Goal: Check status: Check status

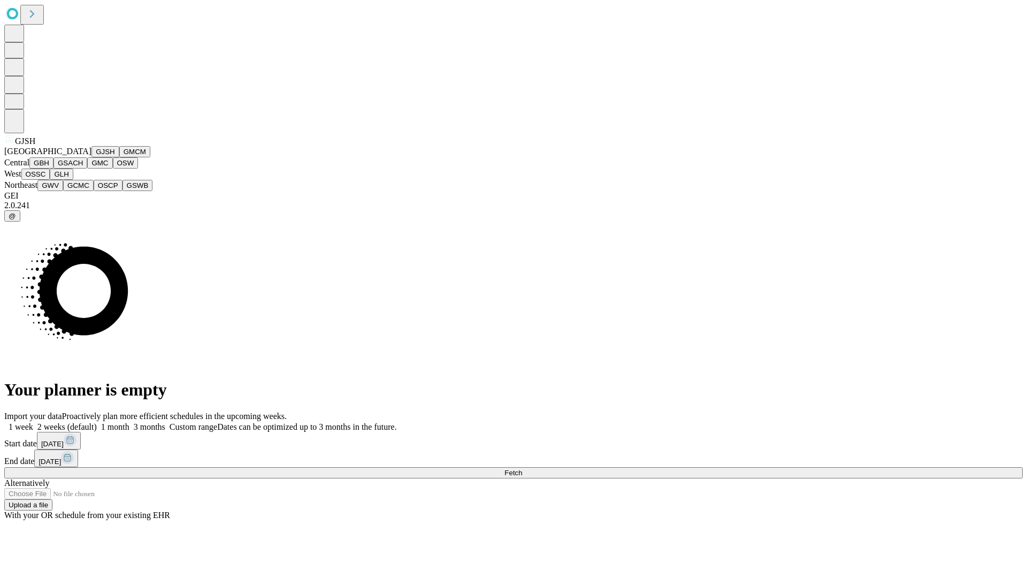
click at [91, 157] on button "GJSH" at bounding box center [105, 151] width 28 height 11
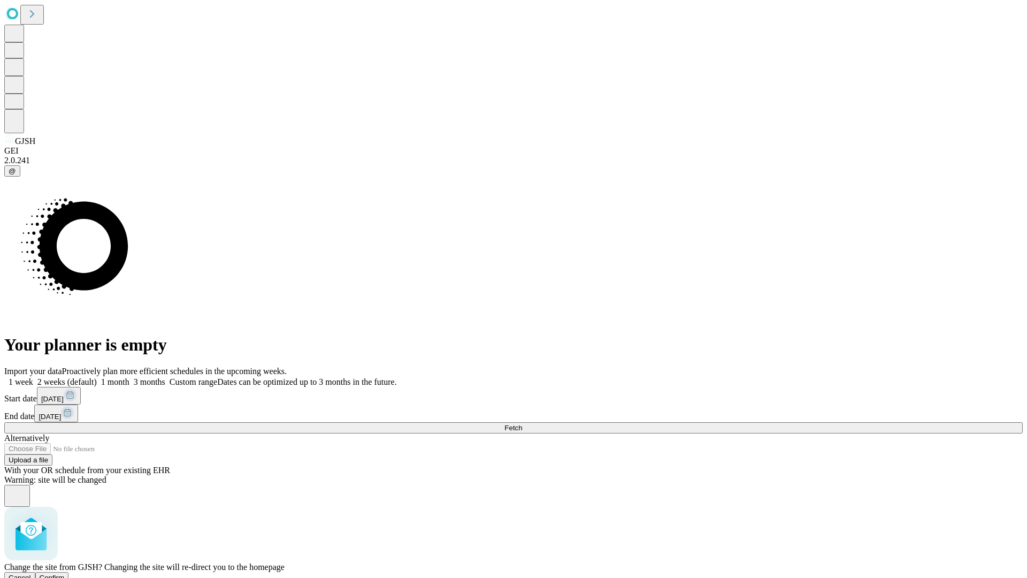
click at [65, 573] on span "Confirm" at bounding box center [52, 577] width 25 height 8
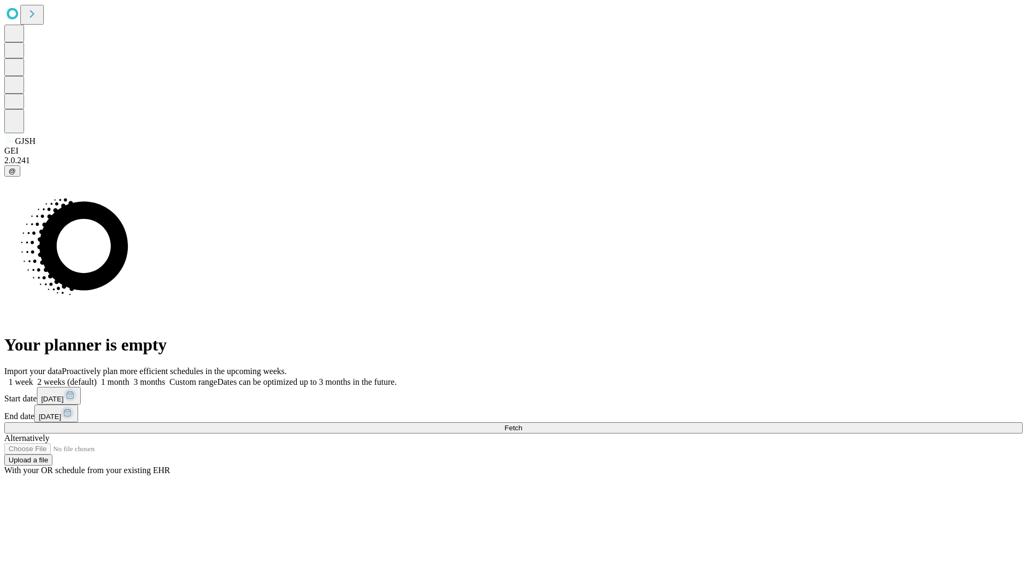
click at [97, 377] on label "2 weeks (default)" at bounding box center [65, 381] width 64 height 9
click at [522, 424] on span "Fetch" at bounding box center [513, 428] width 18 height 8
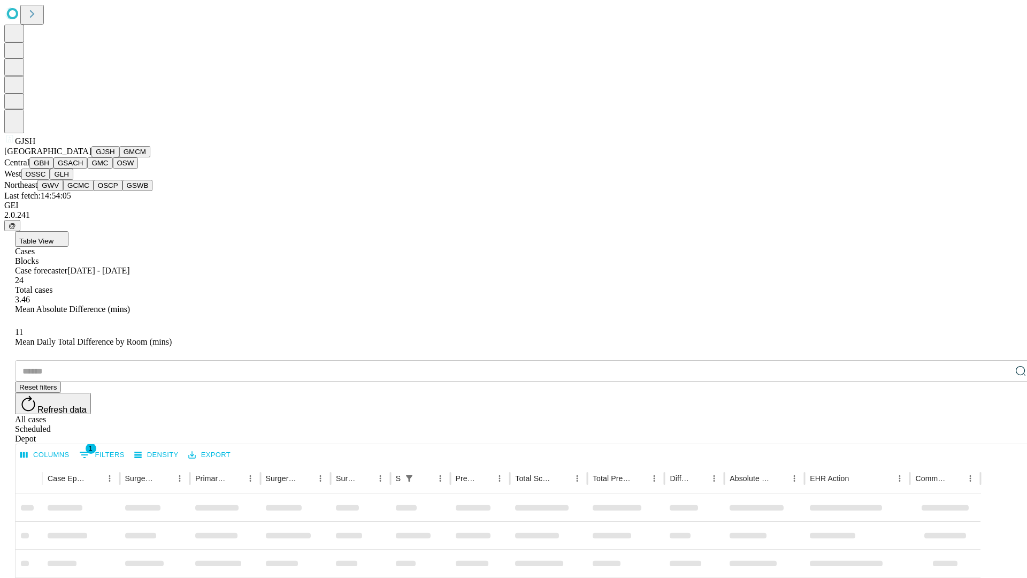
click at [119, 157] on button "GMCM" at bounding box center [134, 151] width 31 height 11
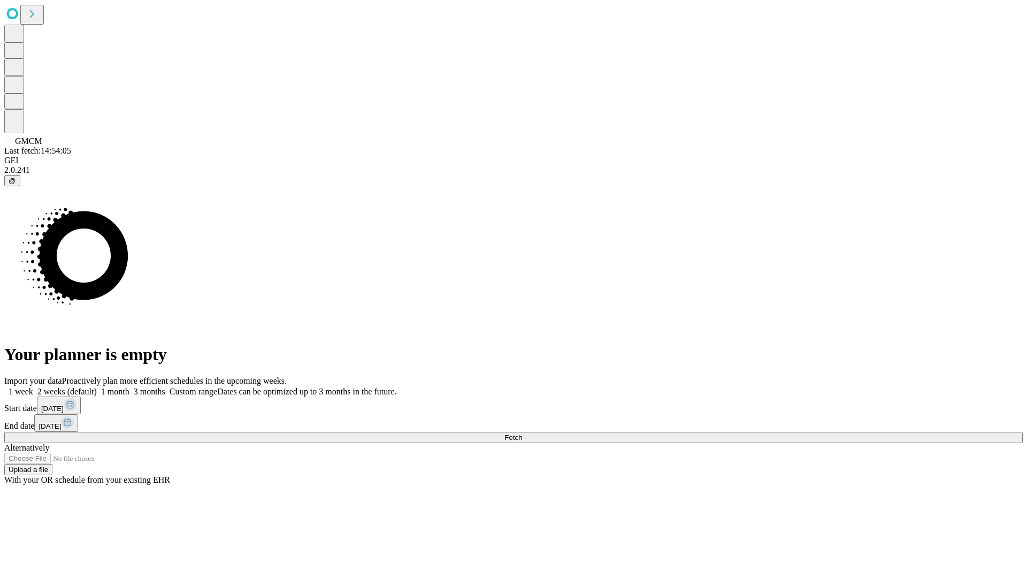
click at [97, 387] on label "2 weeks (default)" at bounding box center [65, 391] width 64 height 9
click at [522, 433] on span "Fetch" at bounding box center [513, 437] width 18 height 8
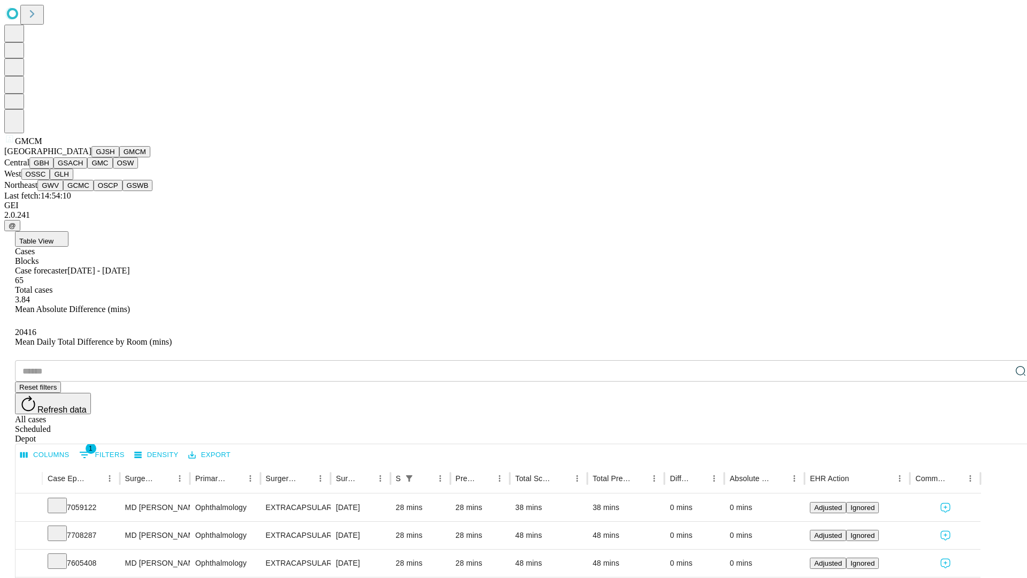
click at [53, 168] on button "GBH" at bounding box center [41, 162] width 24 height 11
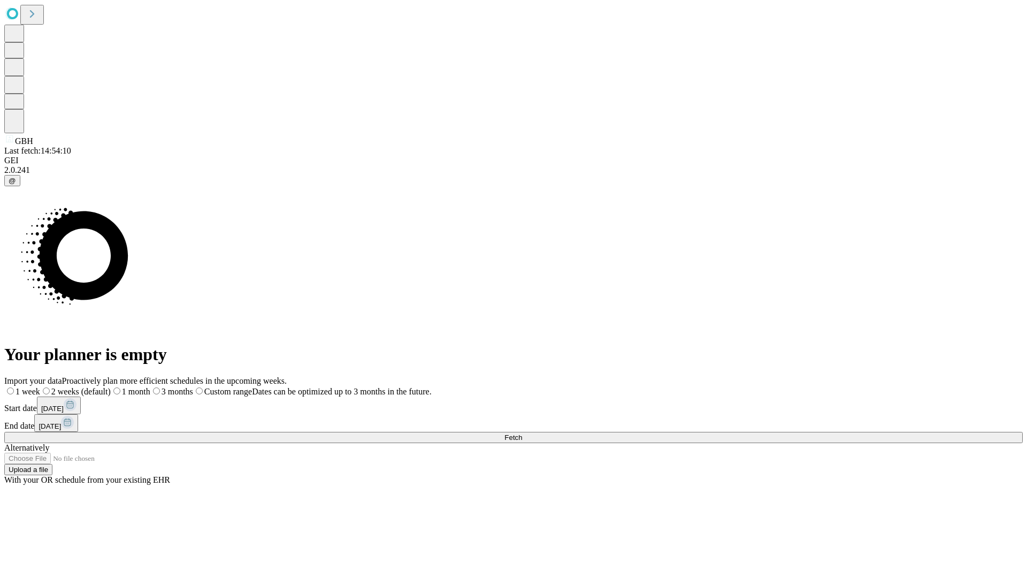
click at [111, 387] on label "2 weeks (default)" at bounding box center [75, 391] width 71 height 9
click at [522, 433] on span "Fetch" at bounding box center [513, 437] width 18 height 8
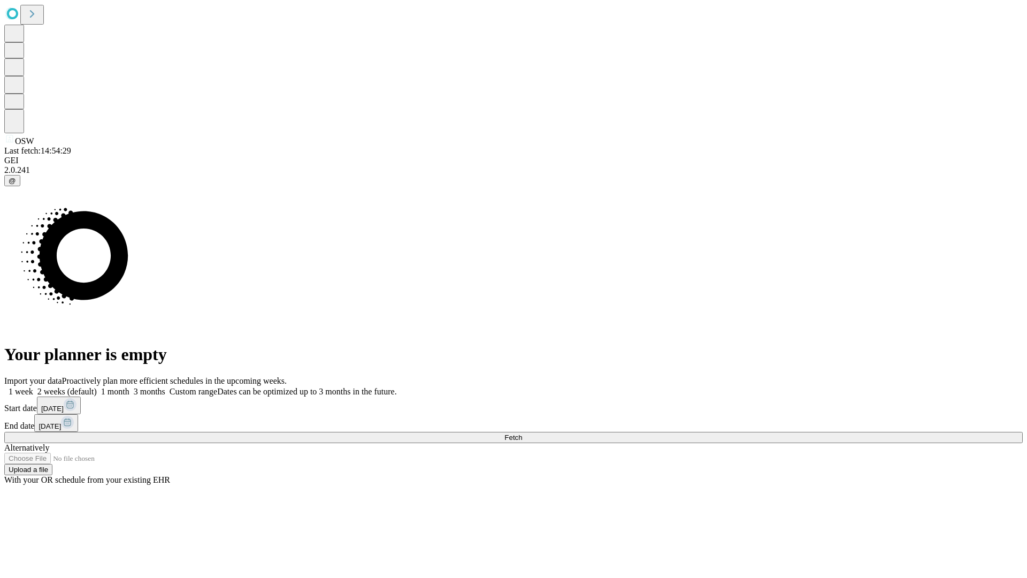
click at [522, 433] on span "Fetch" at bounding box center [513, 437] width 18 height 8
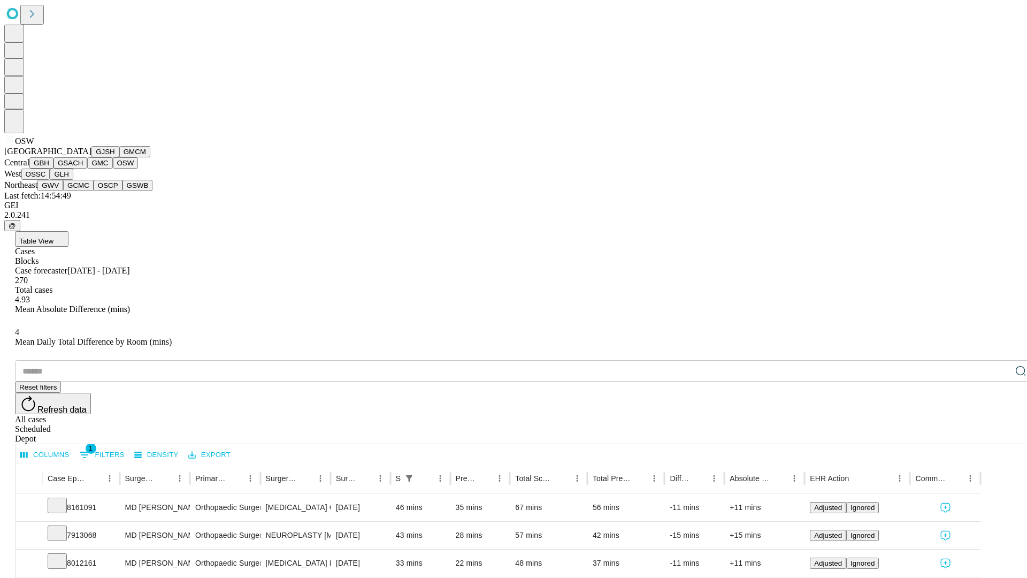
click at [50, 180] on button "OSSC" at bounding box center [35, 173] width 29 height 11
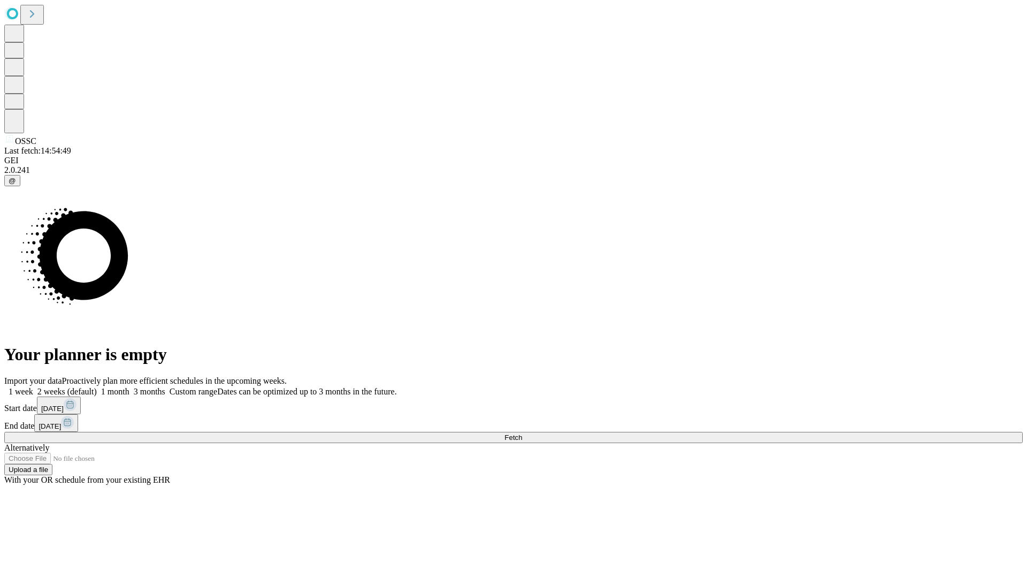
click at [97, 387] on label "2 weeks (default)" at bounding box center [65, 391] width 64 height 9
click at [522, 433] on span "Fetch" at bounding box center [513, 437] width 18 height 8
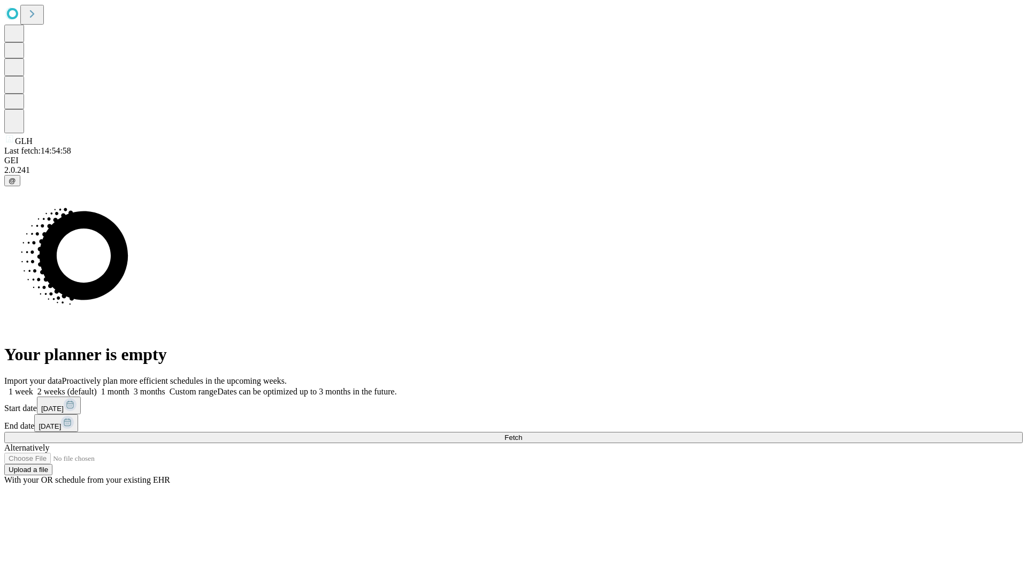
click at [97, 387] on label "2 weeks (default)" at bounding box center [65, 391] width 64 height 9
click at [522, 433] on span "Fetch" at bounding box center [513, 437] width 18 height 8
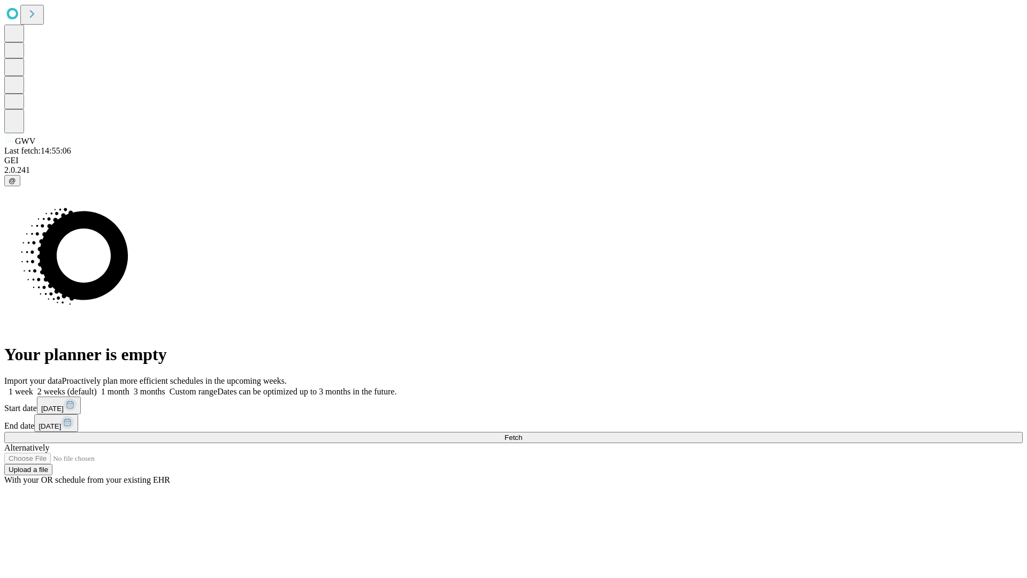
click at [97, 387] on label "2 weeks (default)" at bounding box center [65, 391] width 64 height 9
click at [522, 433] on span "Fetch" at bounding box center [513, 437] width 18 height 8
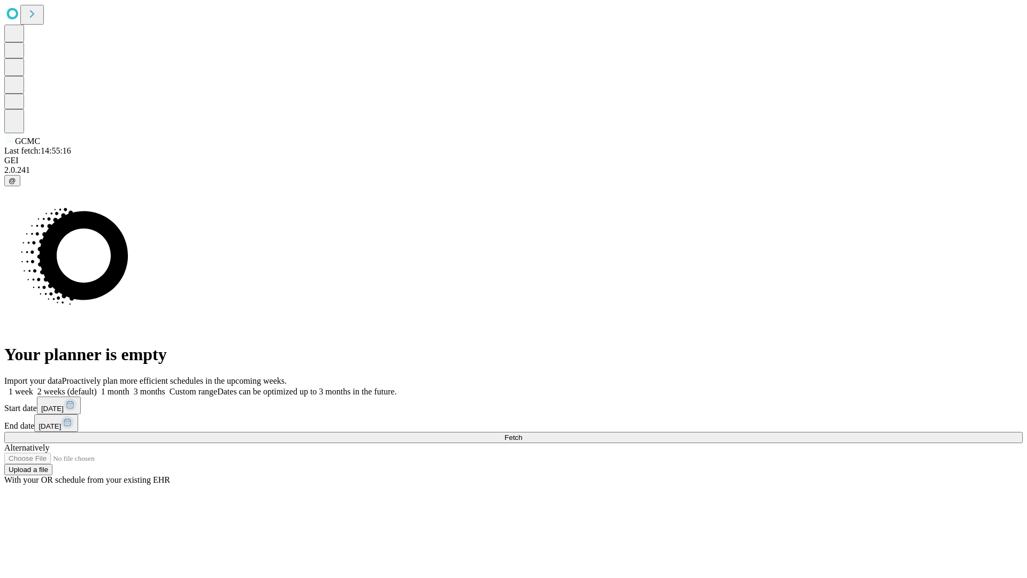
click at [97, 387] on label "2 weeks (default)" at bounding box center [65, 391] width 64 height 9
click at [522, 433] on span "Fetch" at bounding box center [513, 437] width 18 height 8
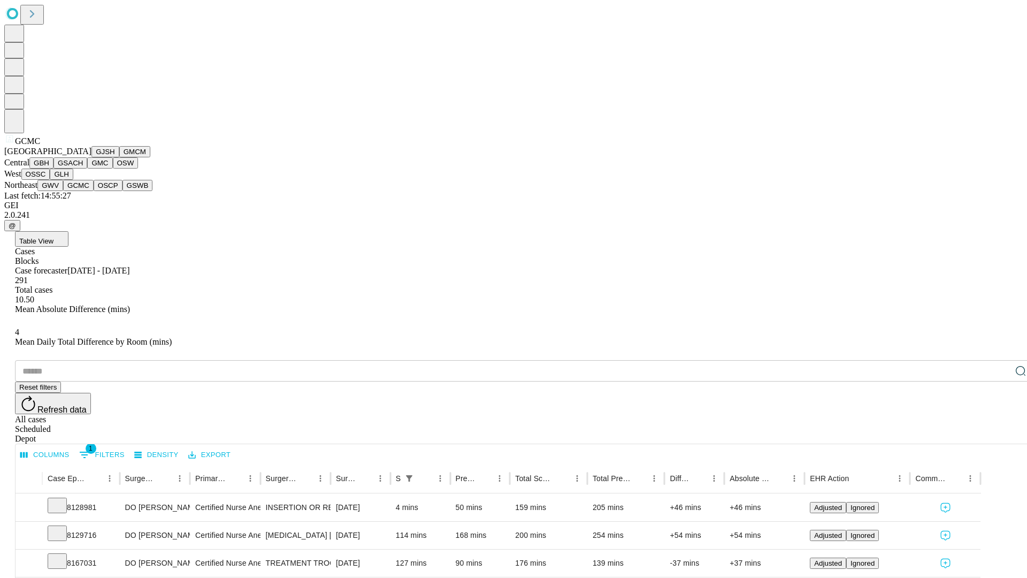
click at [94, 191] on button "OSCP" at bounding box center [108, 185] width 29 height 11
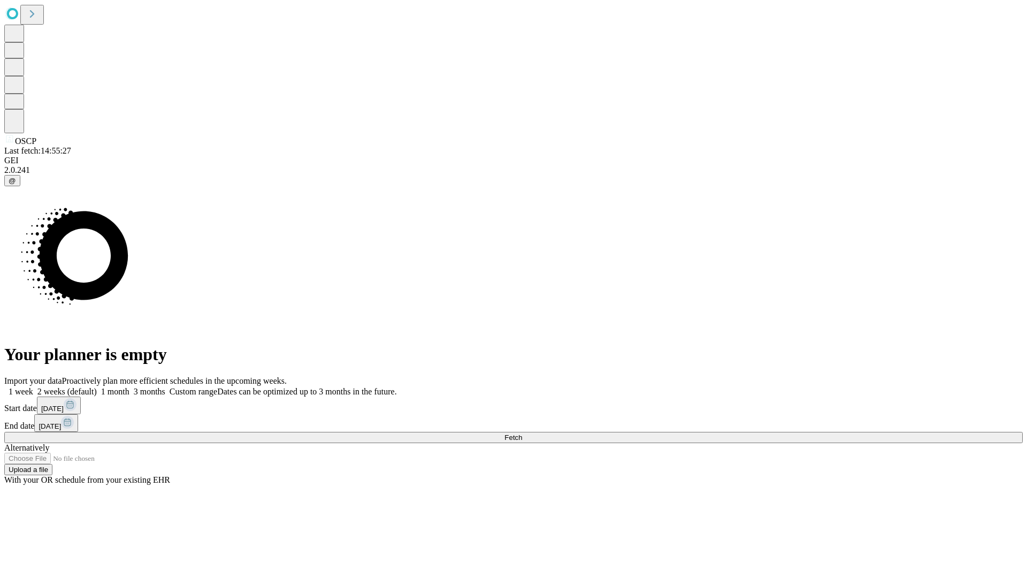
click at [522, 433] on span "Fetch" at bounding box center [513, 437] width 18 height 8
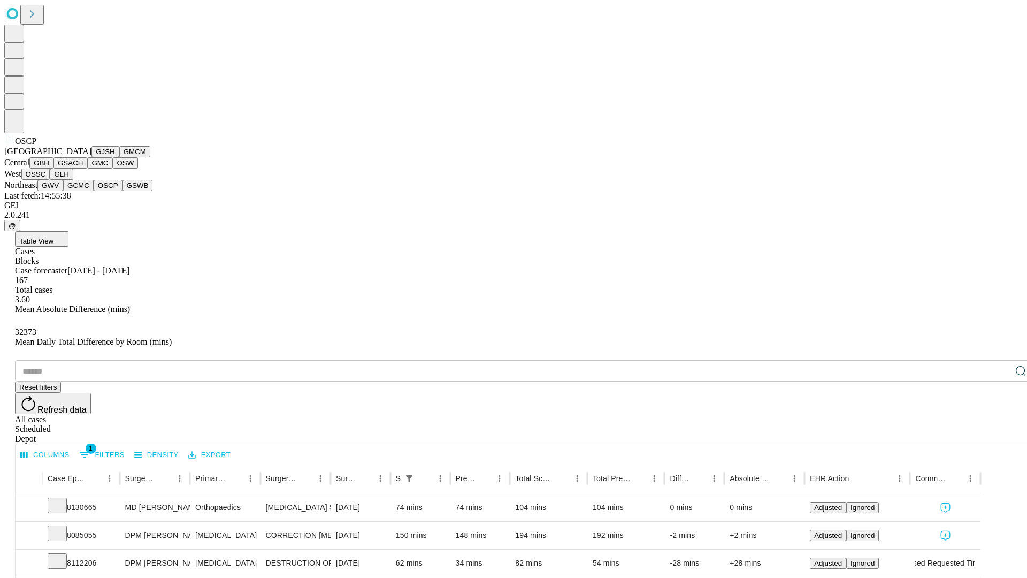
click at [122, 191] on button "GSWB" at bounding box center [137, 185] width 30 height 11
